Goal: Information Seeking & Learning: Learn about a topic

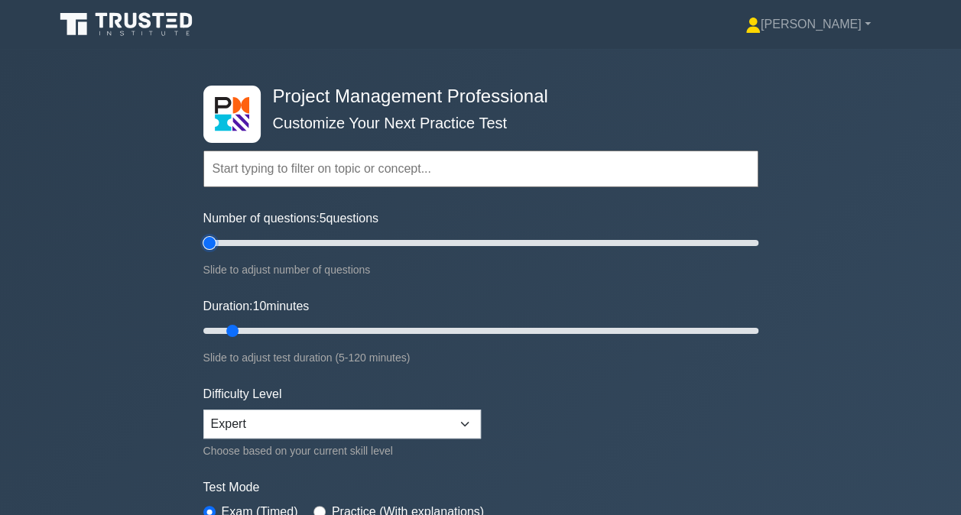
drag, startPoint x: 222, startPoint y: 242, endPoint x: 166, endPoint y: 245, distance: 55.8
type input "5"
click at [203, 245] on input "Number of questions: 5 questions" at bounding box center [480, 243] width 555 height 18
type input "30"
click at [316, 326] on input "Duration: 10 minutes" at bounding box center [480, 331] width 555 height 18
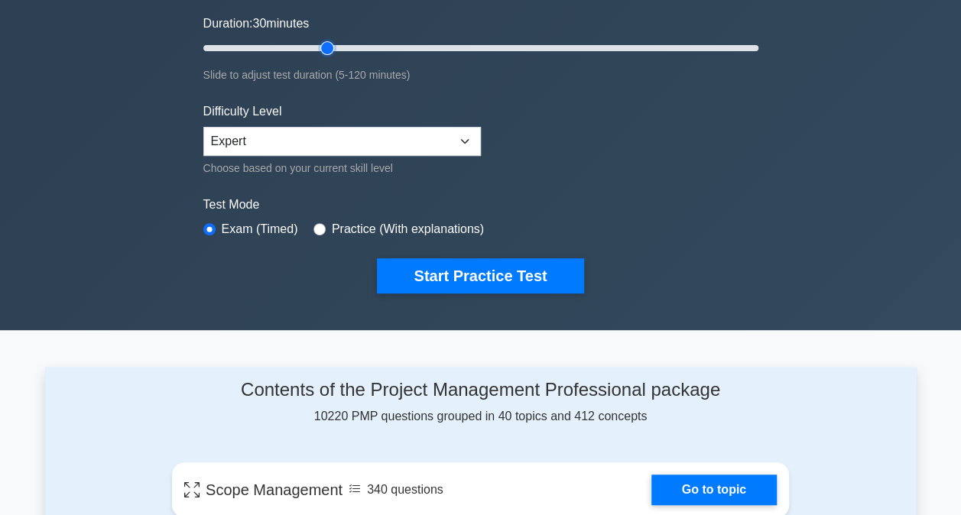
scroll to position [306, 0]
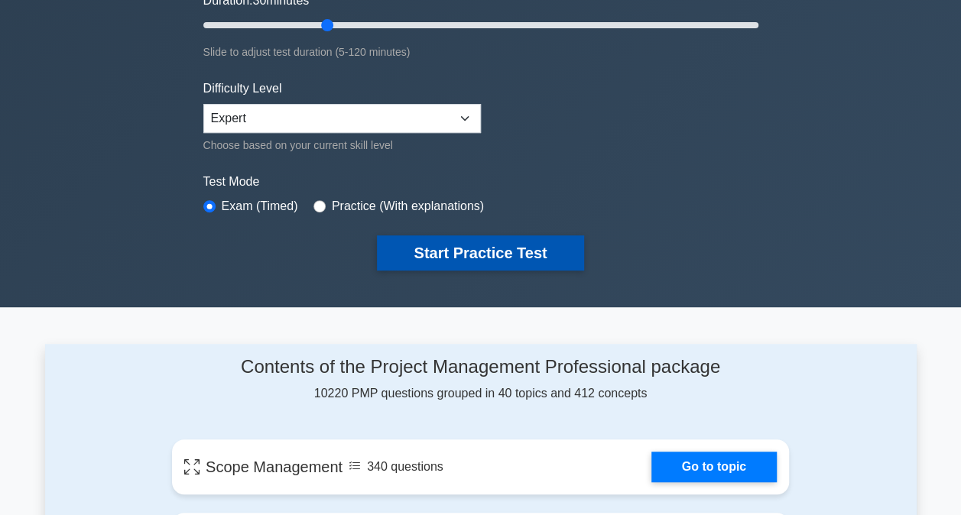
click at [477, 248] on button "Start Practice Test" at bounding box center [480, 252] width 206 height 35
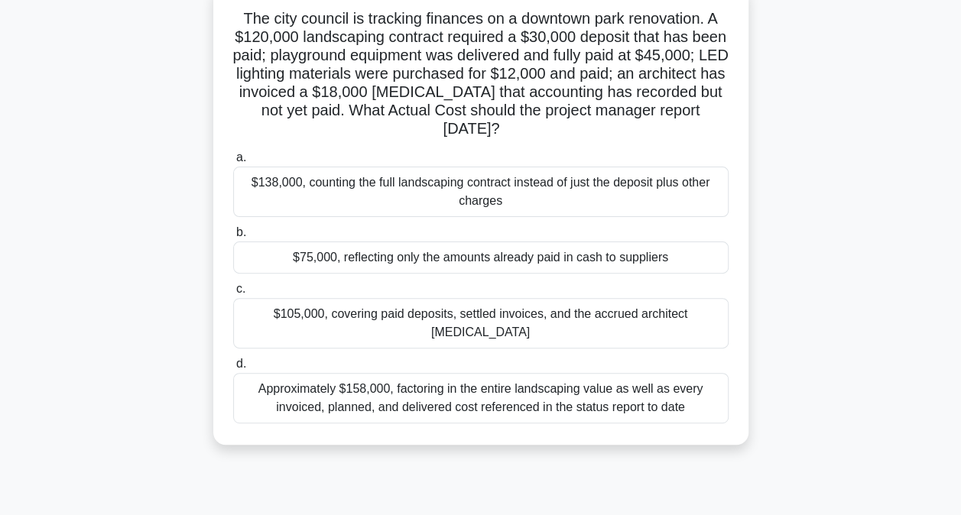
scroll to position [76, 0]
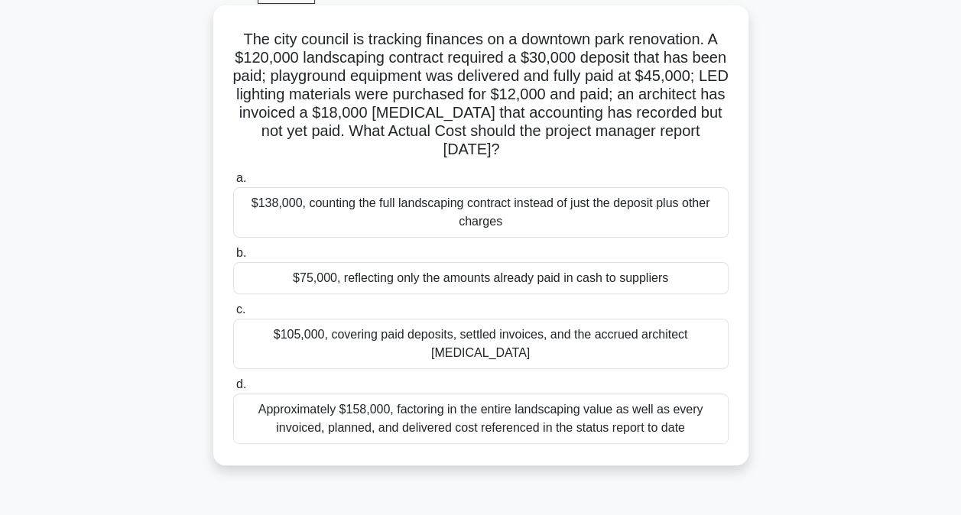
click at [488, 286] on div "$75,000, reflecting only the amounts already paid in cash to suppliers" at bounding box center [480, 278] width 495 height 32
click at [233, 258] on input "b. $75,000, reflecting only the amounts already paid in cash to suppliers" at bounding box center [233, 253] width 0 height 10
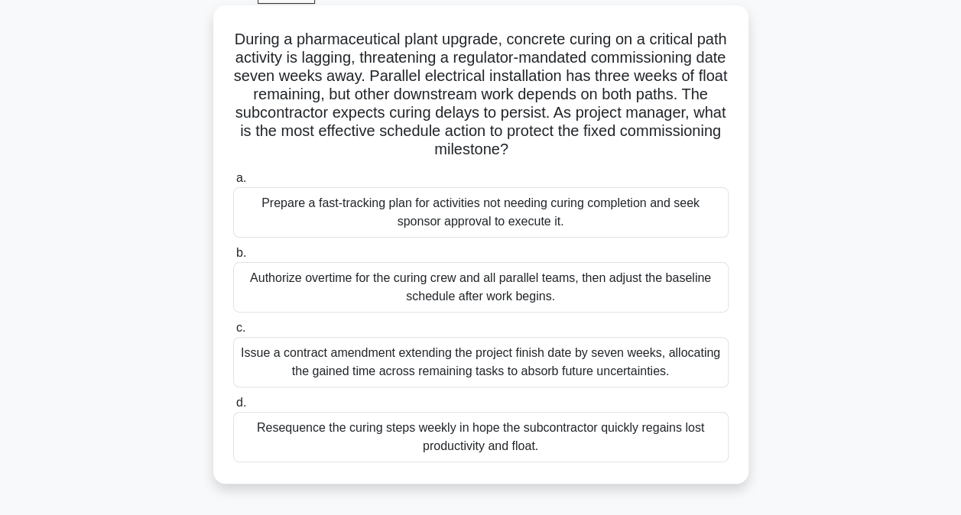
scroll to position [0, 0]
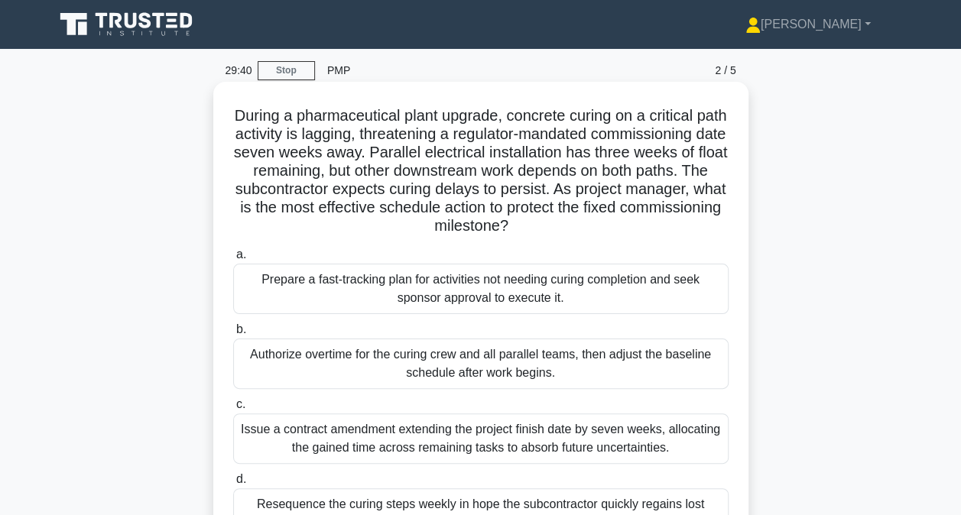
click at [501, 287] on div "Prepare a fast-tracking plan for activities not needing curing completion and s…" at bounding box center [480, 289] width 495 height 50
click at [233, 260] on input "a. Prepare a fast-tracking plan for activities not needing curing completion an…" at bounding box center [233, 255] width 0 height 10
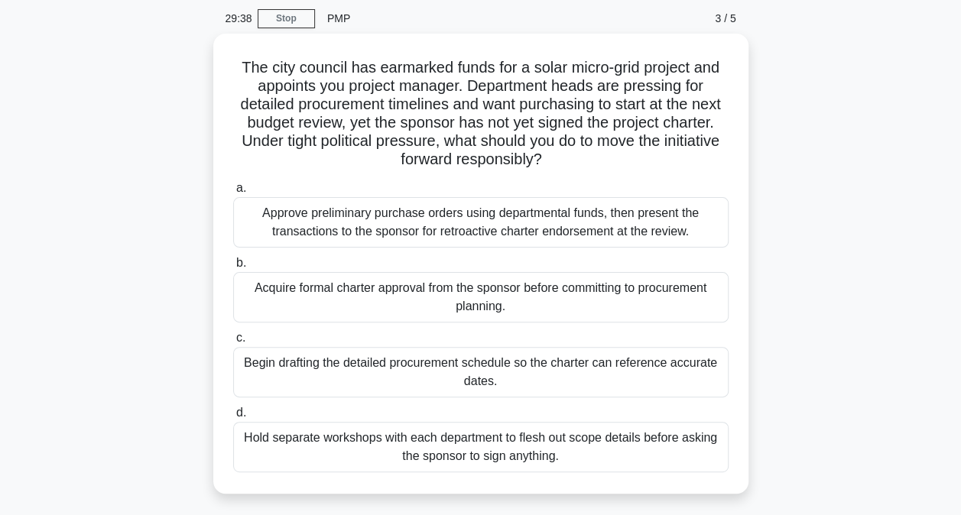
scroll to position [153, 0]
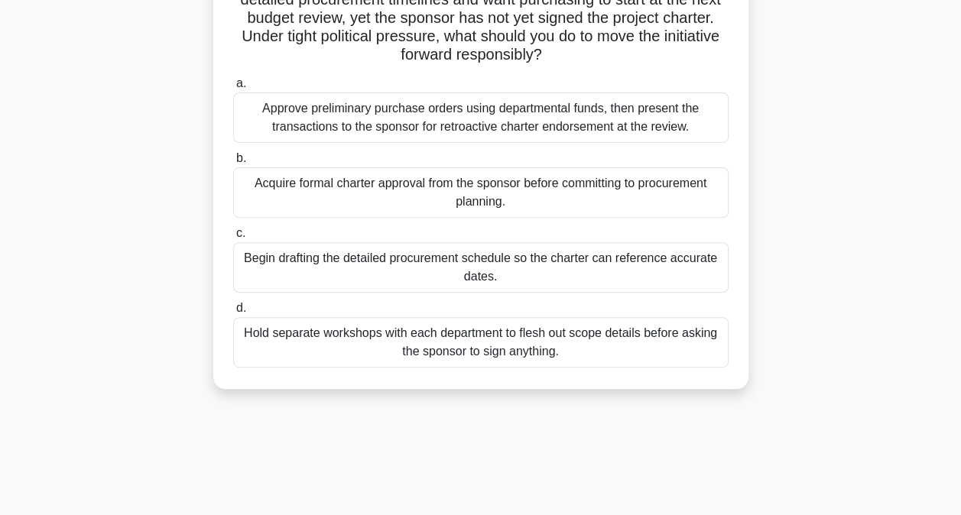
click at [495, 191] on div "Acquire formal charter approval from the sponsor before committing to procureme…" at bounding box center [480, 192] width 495 height 50
click at [233, 164] on input "b. Acquire formal charter approval from the sponsor before committing to procur…" at bounding box center [233, 159] width 0 height 10
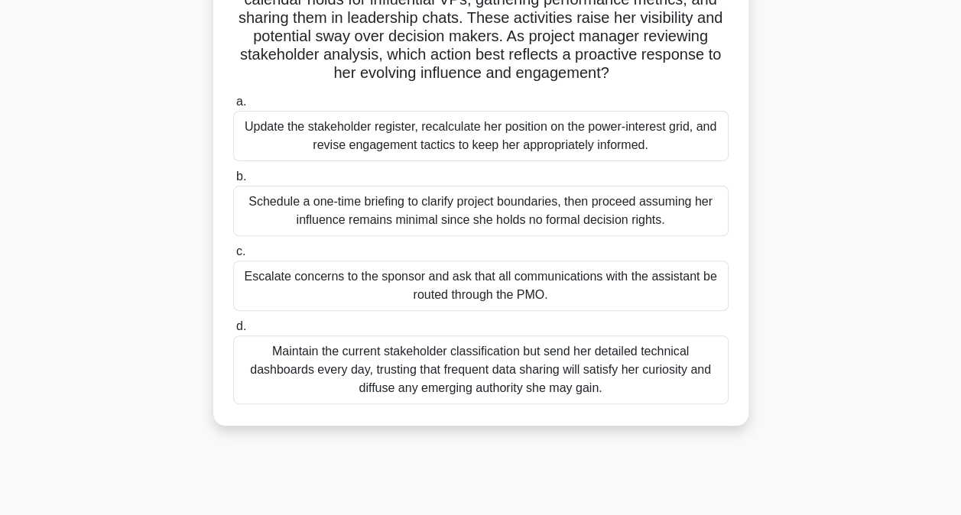
click at [494, 216] on div "Schedule a one-time briefing to clarify project boundaries, then proceed assumi…" at bounding box center [480, 211] width 495 height 50
click at [233, 182] on input "b. Schedule a one-time briefing to clarify project boundaries, then proceed ass…" at bounding box center [233, 177] width 0 height 10
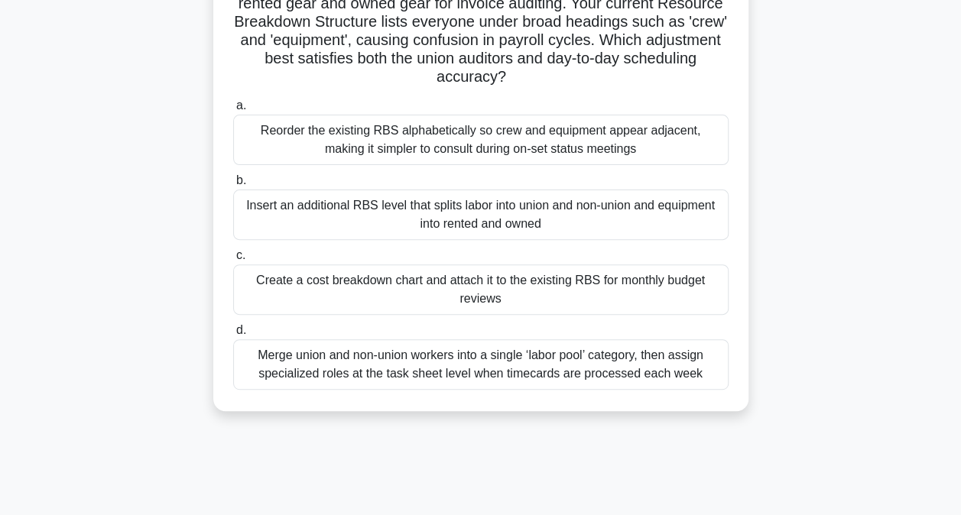
click at [494, 216] on div "Insert an additional RBS level that splits labor into union and non-union and e…" at bounding box center [480, 215] width 495 height 50
click at [233, 186] on input "b. Insert an additional RBS level that splits labor into union and non-union an…" at bounding box center [233, 181] width 0 height 10
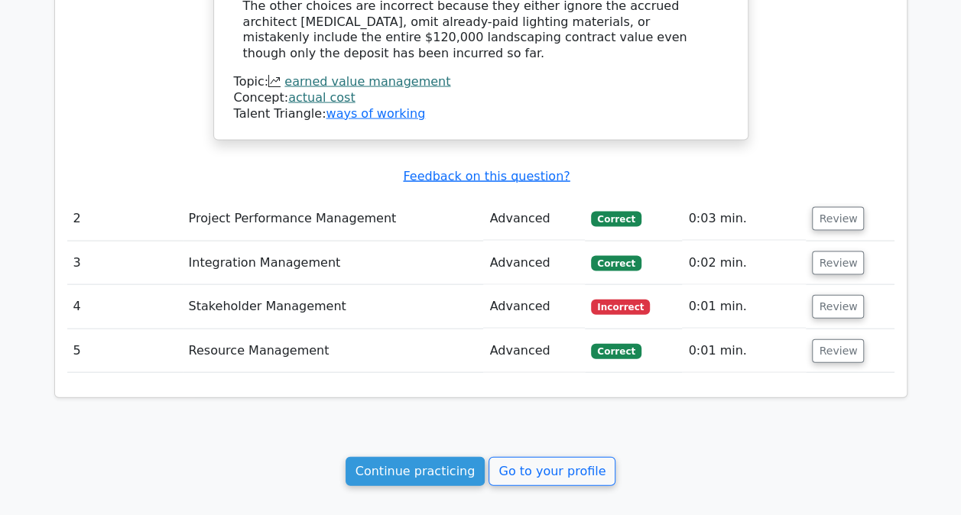
scroll to position [1529, 0]
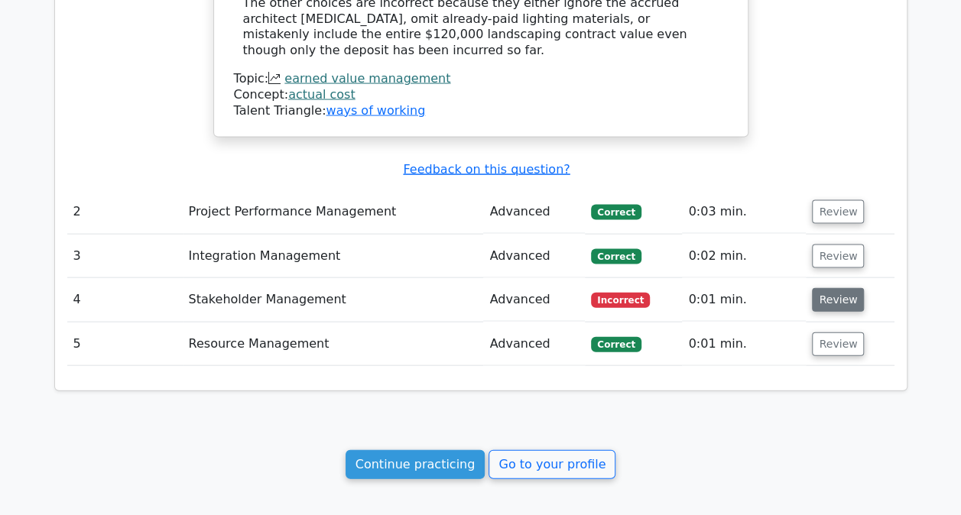
click at [831, 288] on button "Review" at bounding box center [838, 300] width 52 height 24
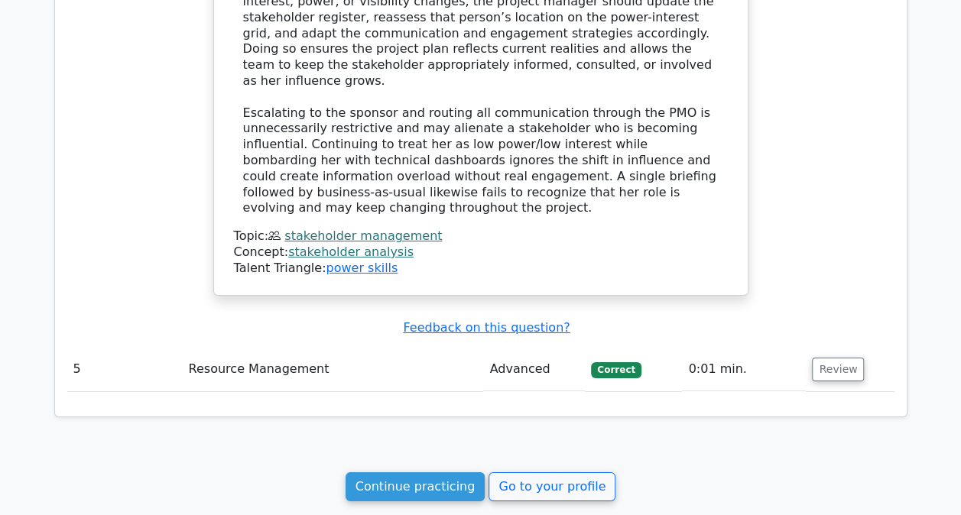
scroll to position [2471, 0]
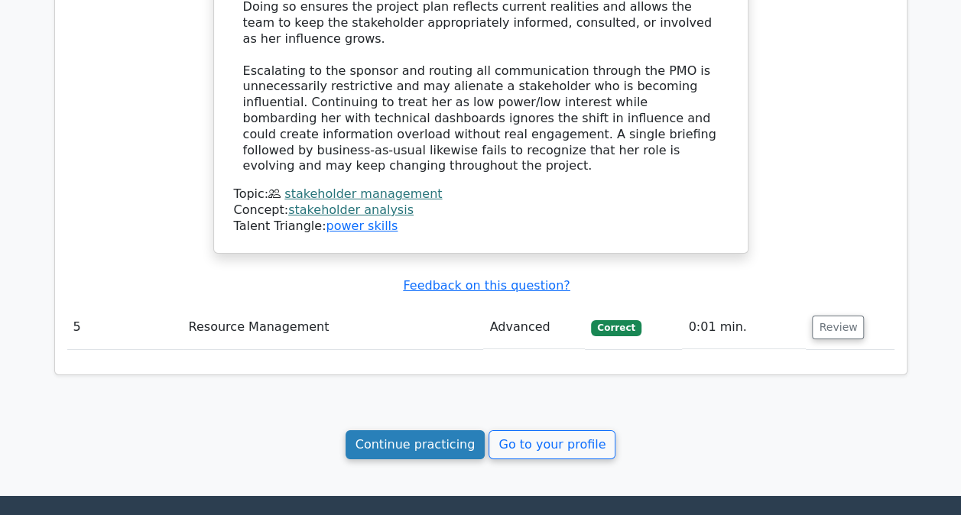
click at [441, 430] on link "Continue practicing" at bounding box center [415, 444] width 140 height 29
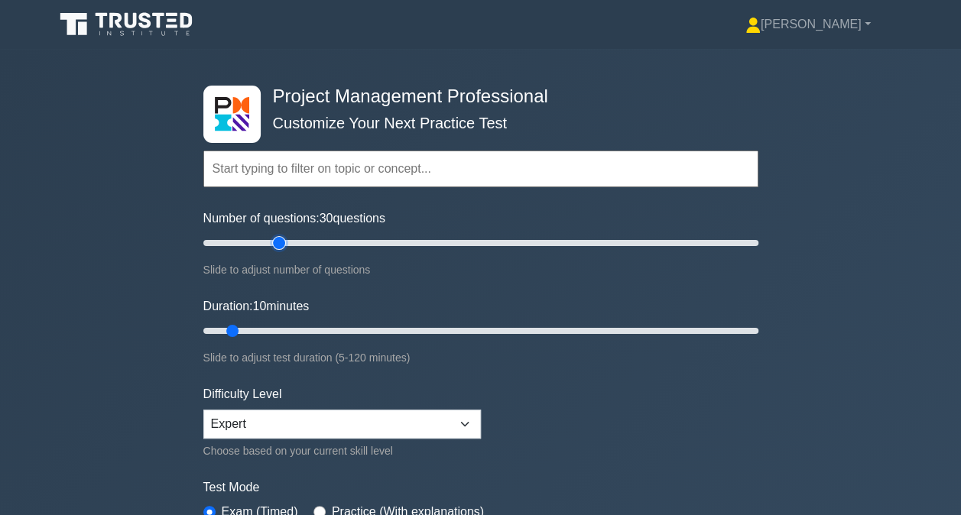
drag, startPoint x: 225, startPoint y: 243, endPoint x: 280, endPoint y: 243, distance: 55.0
type input "30"
click at [280, 243] on input "Number of questions: 30 questions" at bounding box center [480, 243] width 555 height 18
drag, startPoint x: 226, startPoint y: 333, endPoint x: 342, endPoint y: 335, distance: 115.4
type input "35"
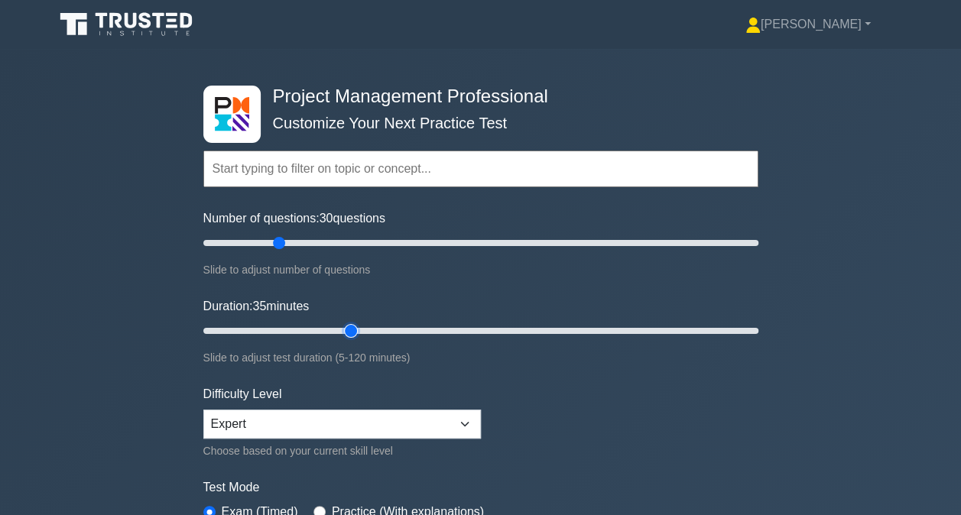
click at [342, 335] on input "Duration: 35 minutes" at bounding box center [480, 331] width 555 height 18
drag, startPoint x: 277, startPoint y: 246, endPoint x: 213, endPoint y: 251, distance: 63.7
click at [213, 251] on input "Number of questions: 5 questions" at bounding box center [480, 243] width 555 height 18
drag, startPoint x: 211, startPoint y: 248, endPoint x: 222, endPoint y: 247, distance: 10.7
type input "10"
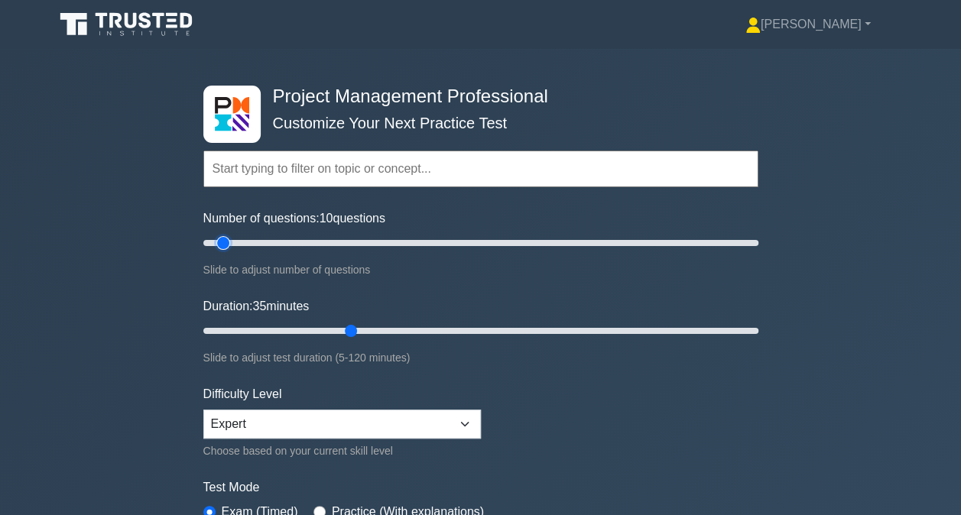
click at [222, 247] on input "Number of questions: 10 questions" at bounding box center [480, 243] width 555 height 18
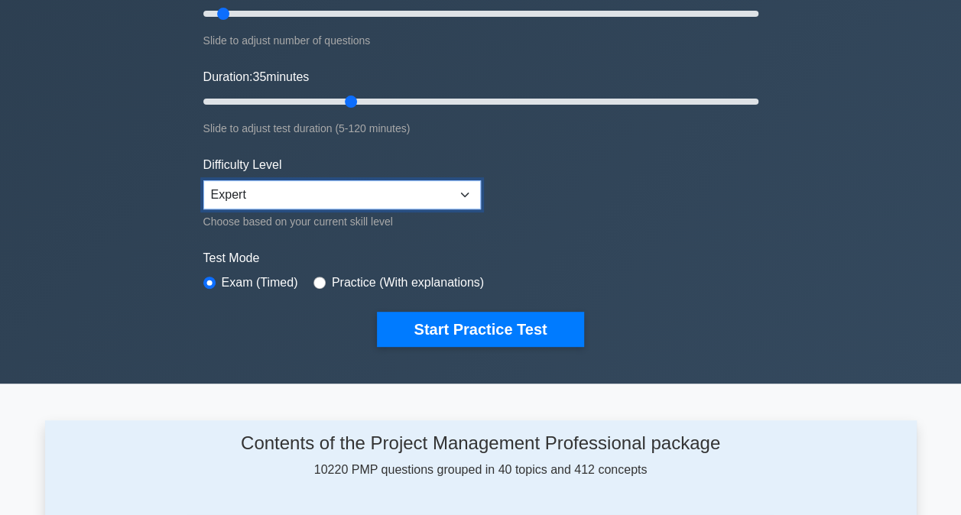
click at [462, 192] on select "Beginner Intermediate Expert" at bounding box center [341, 194] width 277 height 29
click at [203, 180] on select "Beginner Intermediate Expert" at bounding box center [341, 194] width 277 height 29
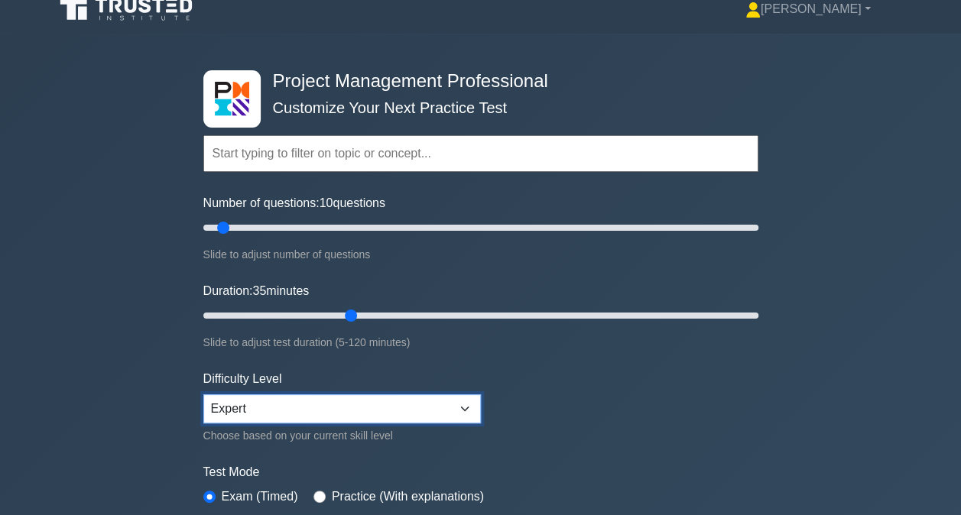
scroll to position [0, 0]
